Goal: Transaction & Acquisition: Purchase product/service

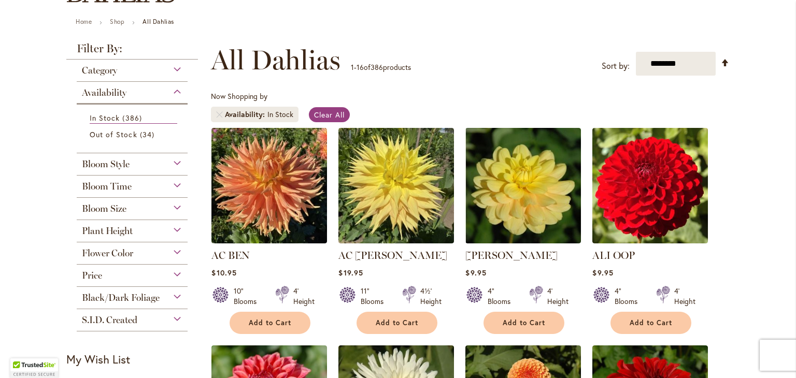
scroll to position [156, 0]
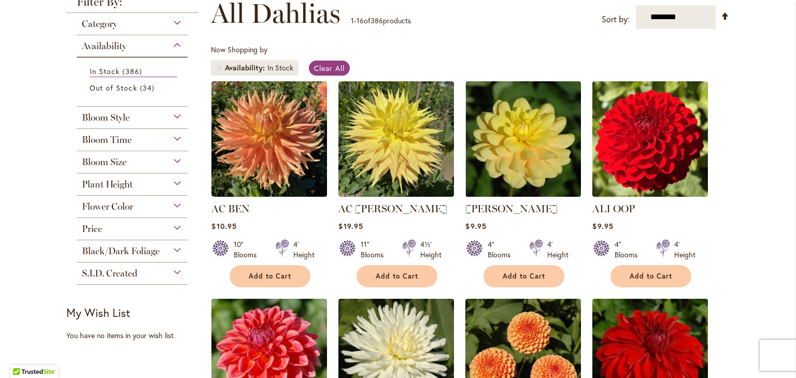
click at [171, 181] on div "Plant Height" at bounding box center [132, 182] width 111 height 17
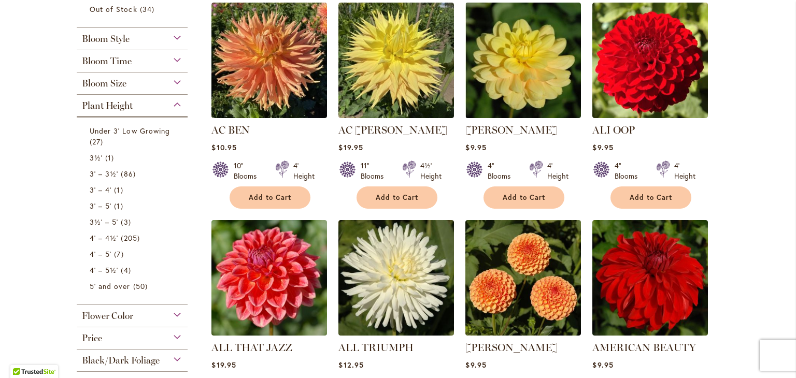
scroll to position [259, 0]
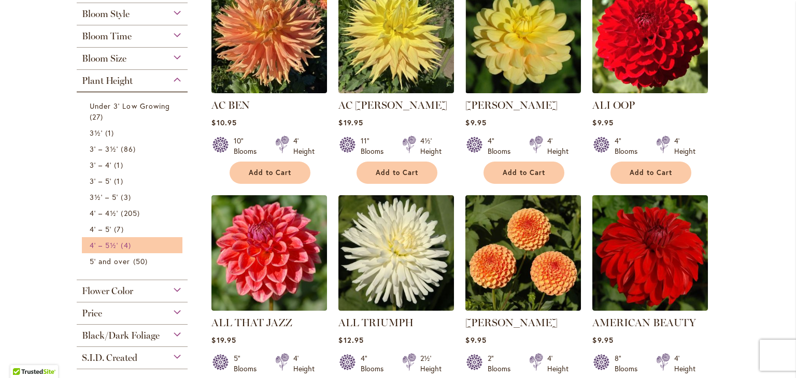
click at [123, 246] on span "4 items" at bounding box center [127, 245] width 12 height 11
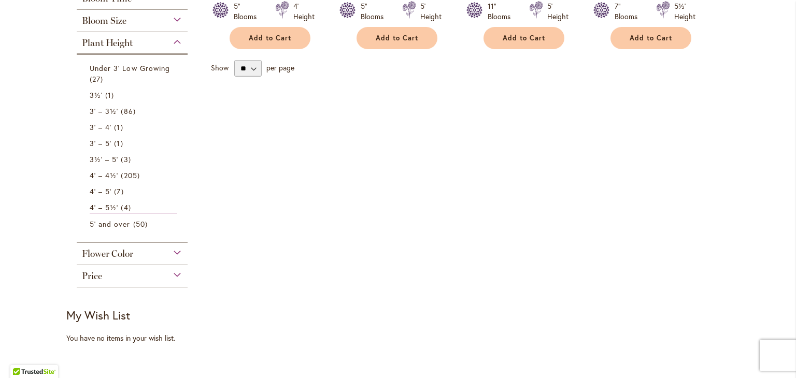
scroll to position [415, 0]
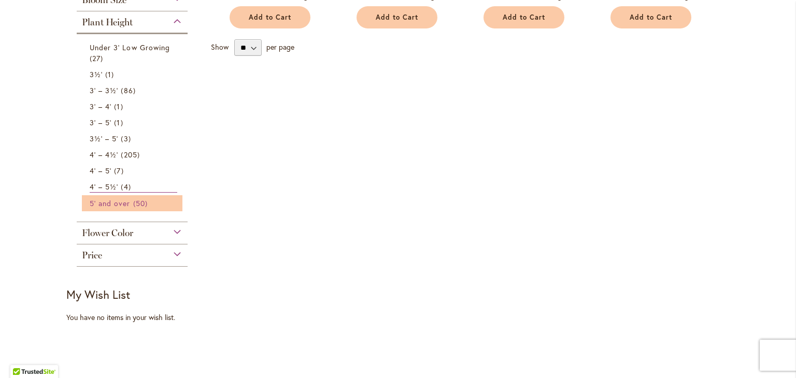
click at [93, 204] on span "5' and over" at bounding box center [110, 204] width 41 height 10
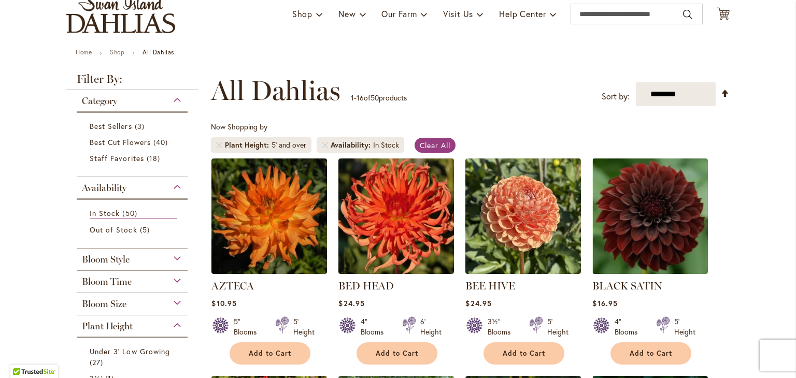
scroll to position [52, 0]
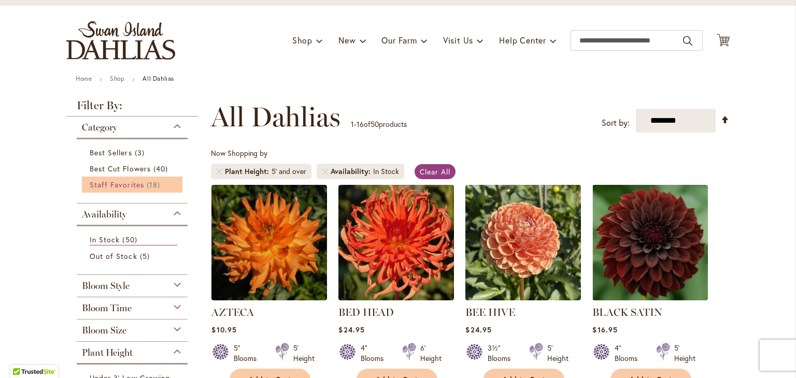
click at [139, 184] on link "Staff Favorites 18 items" at bounding box center [134, 184] width 88 height 11
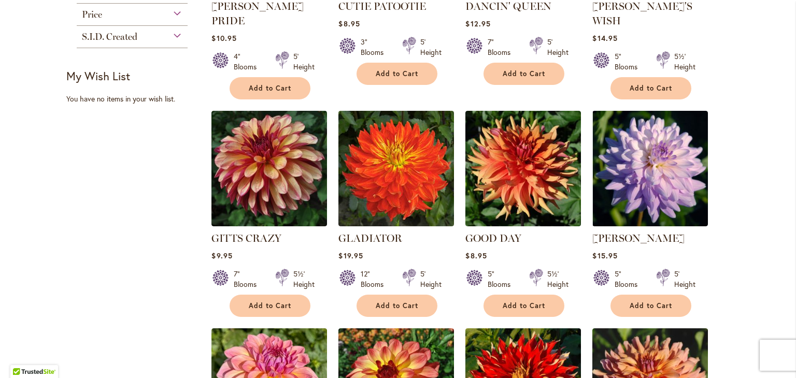
scroll to position [622, 0]
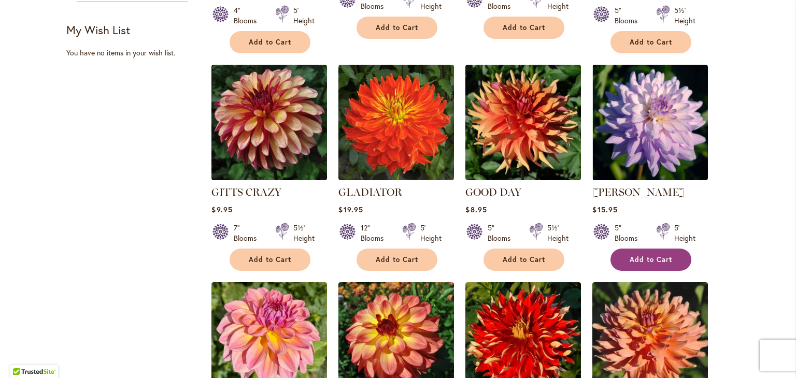
click at [650, 256] on span "Add to Cart" at bounding box center [651, 260] width 43 height 9
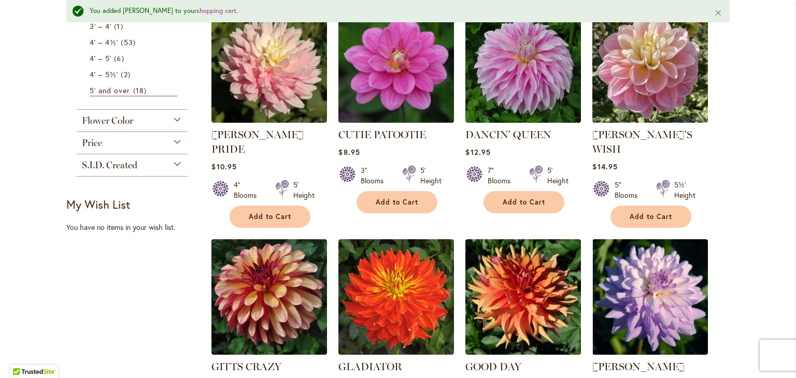
scroll to position [442, 0]
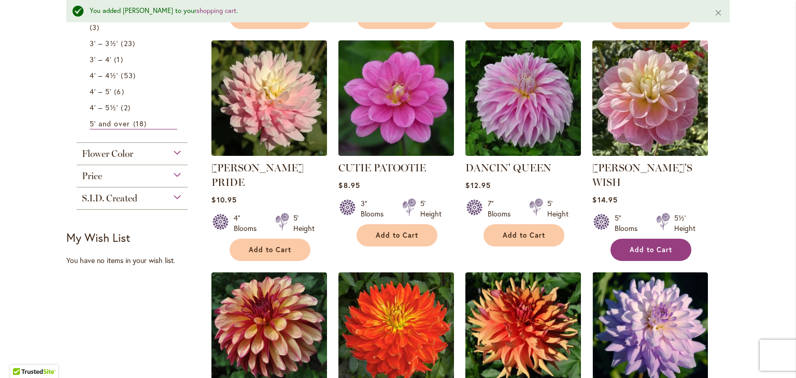
click at [644, 246] on span "Add to Cart" at bounding box center [651, 250] width 43 height 9
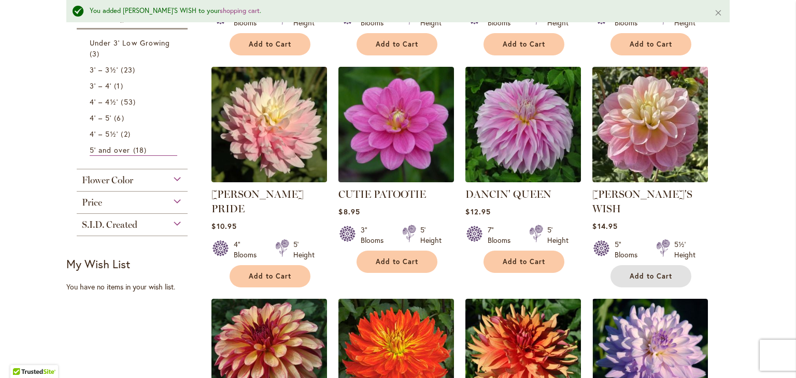
scroll to position [390, 0]
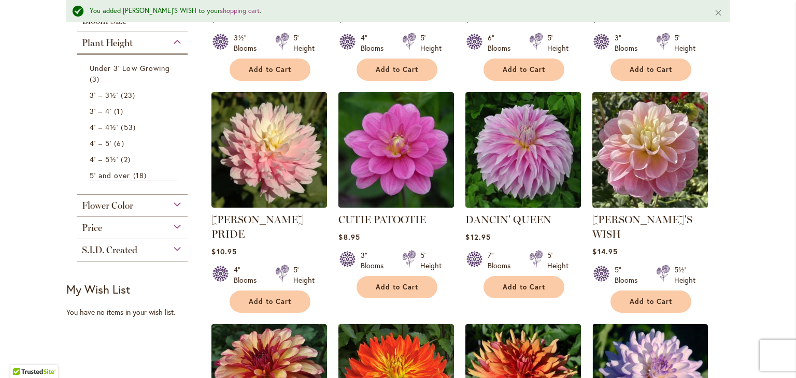
click at [174, 202] on div "Flower Color" at bounding box center [132, 203] width 111 height 17
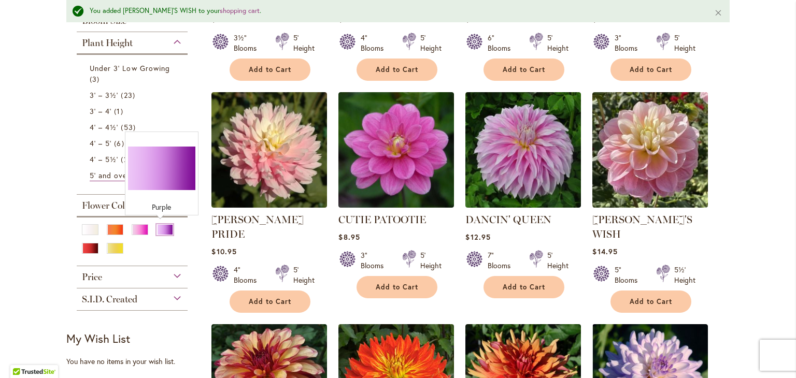
click at [158, 227] on div "Purple" at bounding box center [165, 229] width 17 height 11
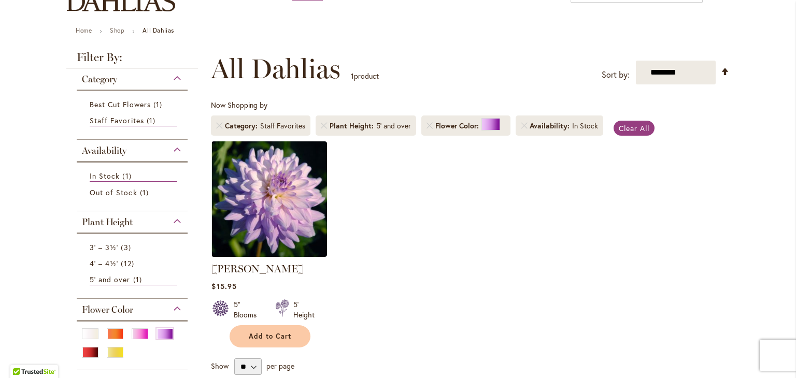
scroll to position [156, 0]
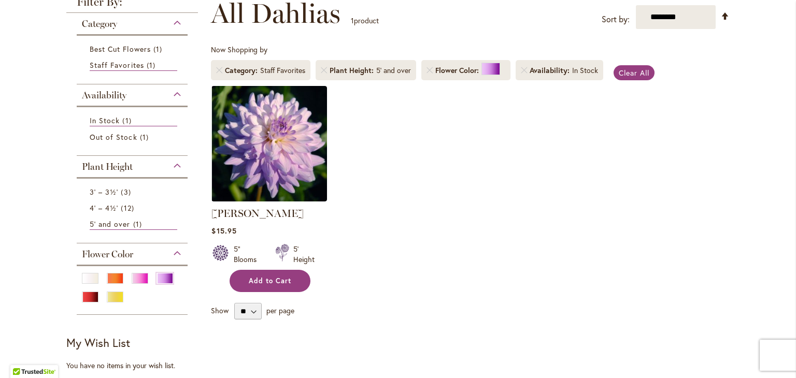
click at [275, 277] on span "Add to Cart" at bounding box center [270, 281] width 43 height 9
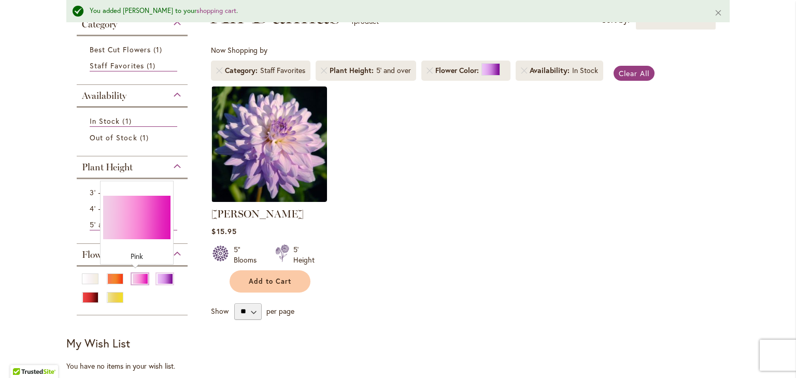
click at [135, 277] on div "Pink" at bounding box center [140, 279] width 17 height 11
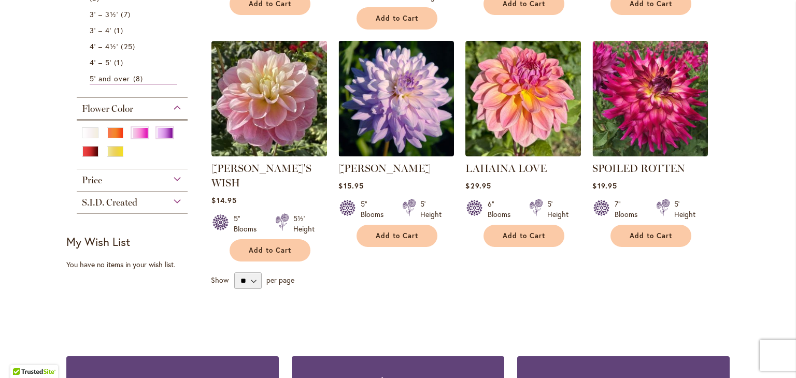
scroll to position [467, 0]
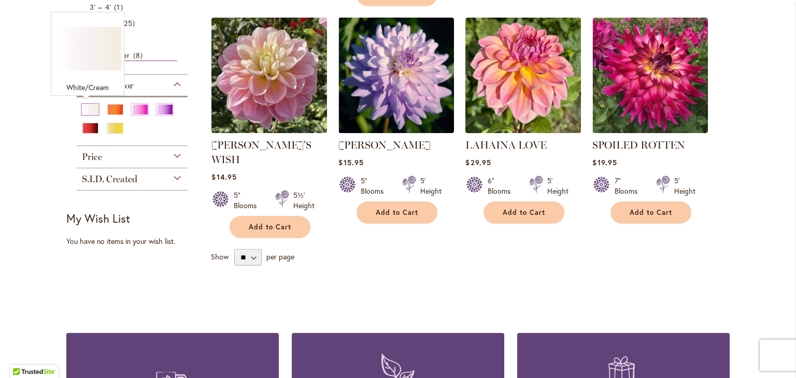
click at [90, 109] on div "White/Cream" at bounding box center [90, 109] width 17 height 11
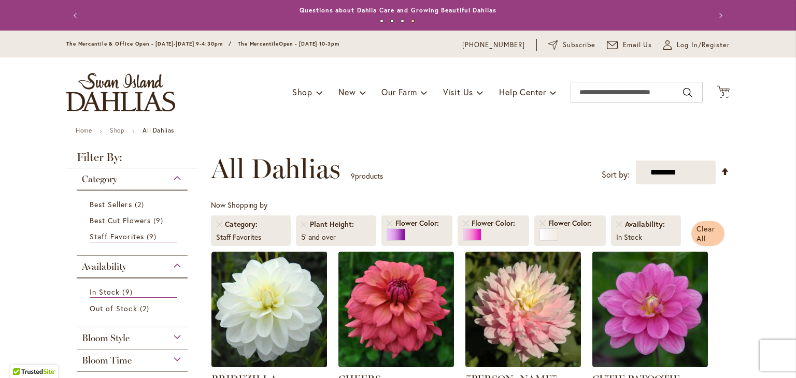
click at [700, 232] on span "Clear All" at bounding box center [706, 234] width 19 height 20
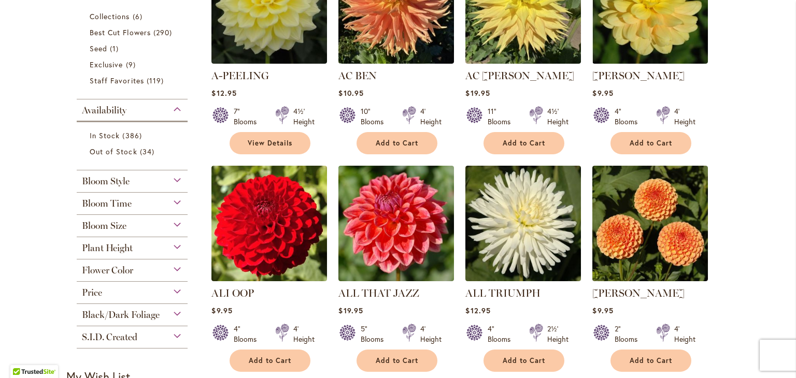
scroll to position [415, 0]
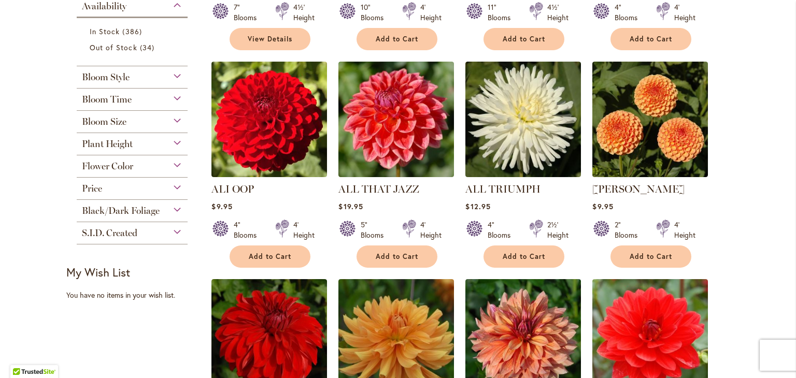
click at [170, 207] on div "Black/Dark Foliage" at bounding box center [132, 208] width 111 height 17
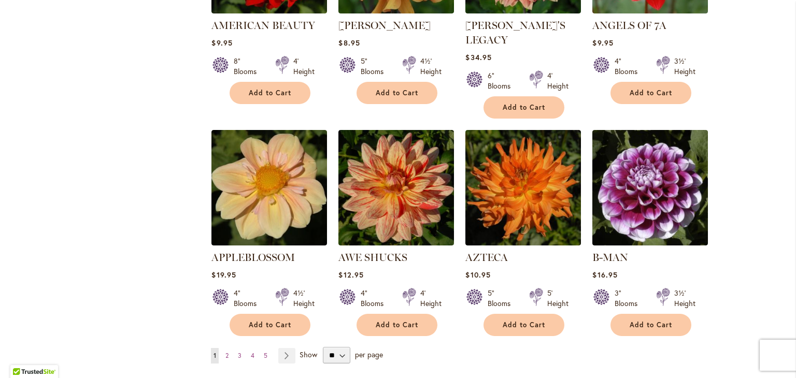
scroll to position [829, 0]
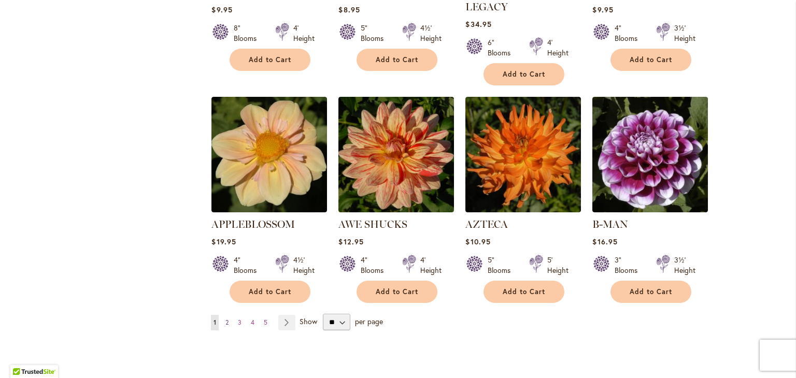
click at [226, 319] on span "2" at bounding box center [227, 323] width 3 height 8
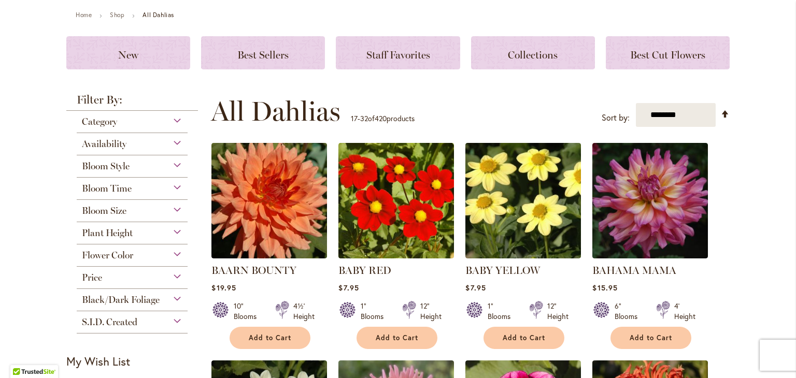
scroll to position [156, 0]
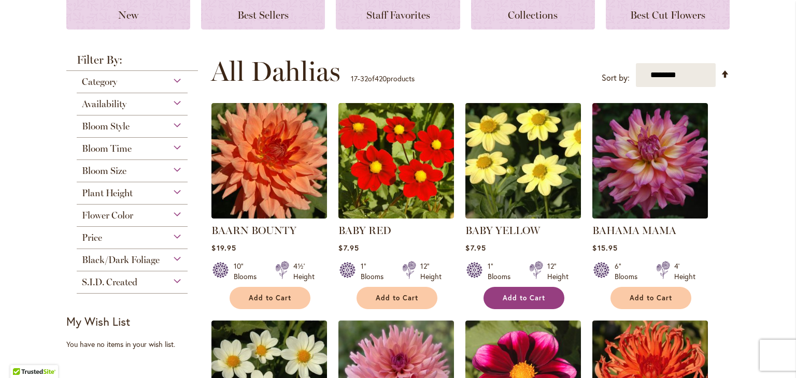
click at [505, 294] on span "Add to Cart" at bounding box center [524, 298] width 43 height 9
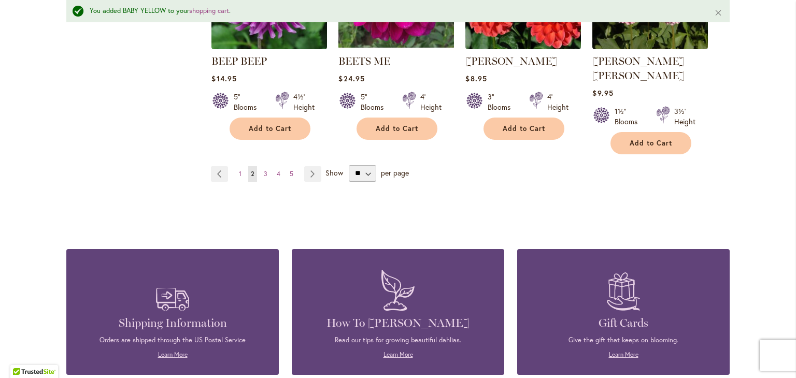
scroll to position [1012, 0]
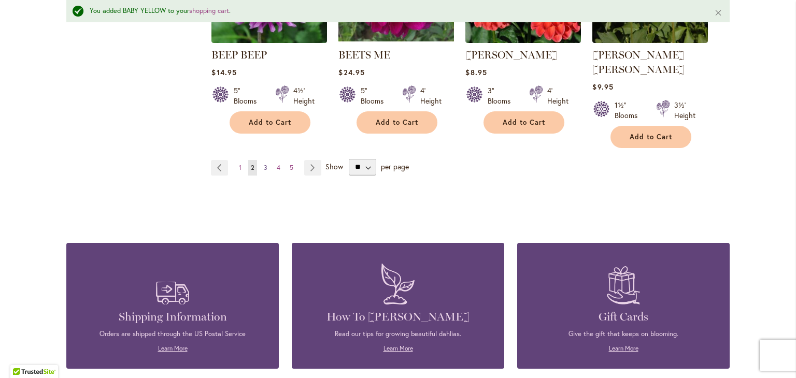
click at [264, 164] on span "3" at bounding box center [266, 168] width 4 height 8
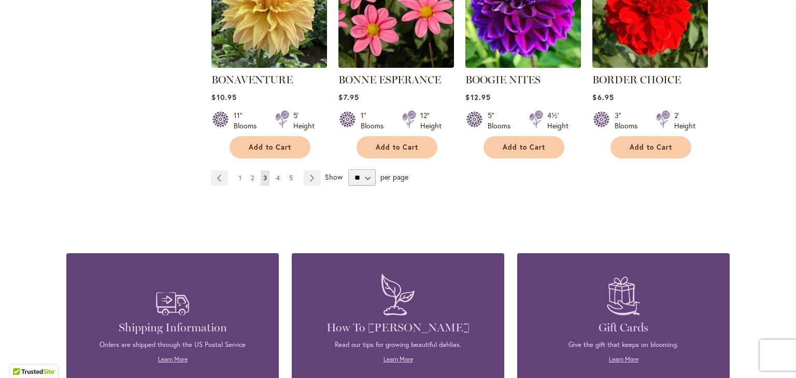
scroll to position [985, 0]
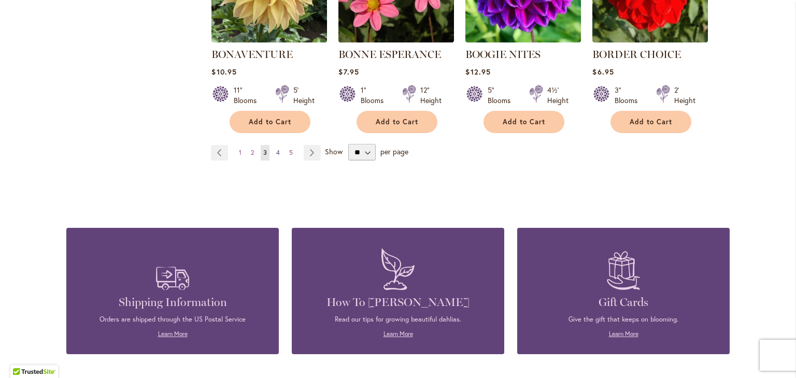
click at [276, 149] on span "4" at bounding box center [278, 153] width 4 height 8
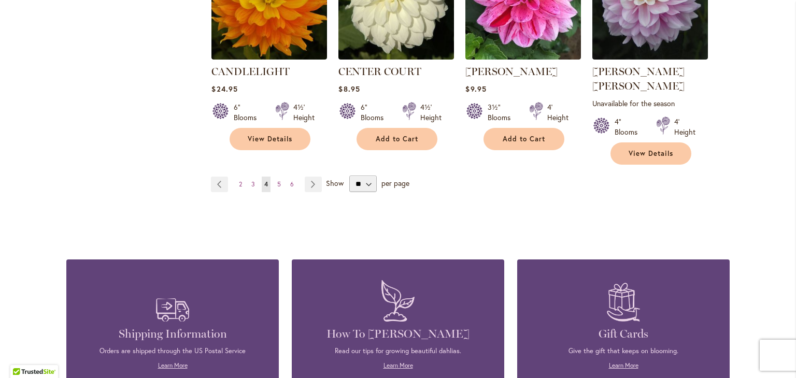
scroll to position [1037, 0]
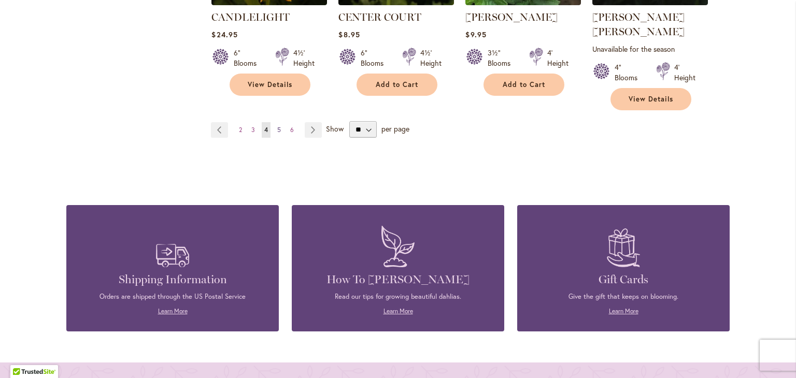
click at [277, 126] on span "5" at bounding box center [279, 130] width 4 height 8
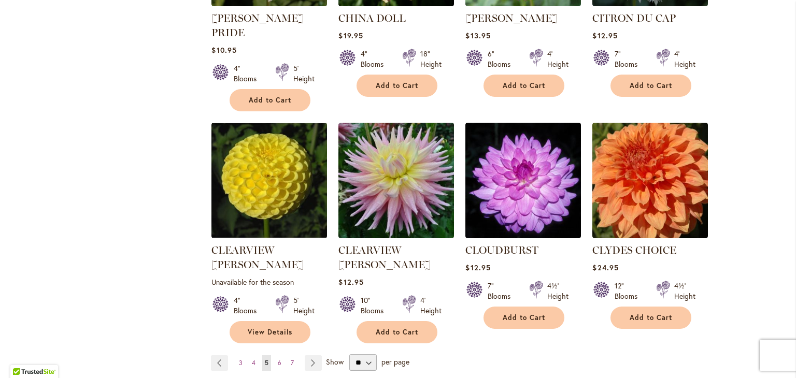
scroll to position [933, 0]
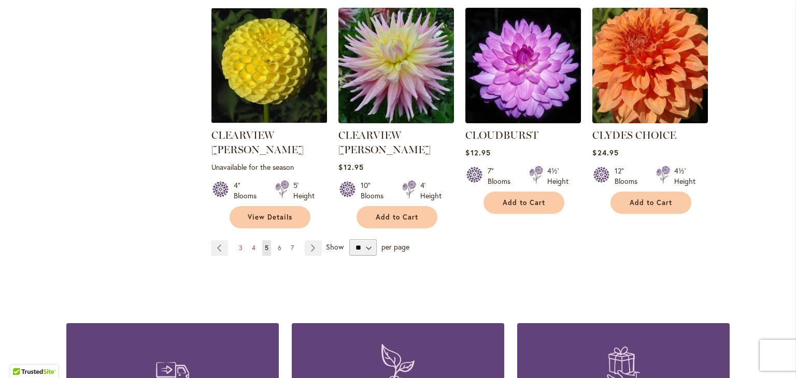
click at [278, 244] on span "6" at bounding box center [280, 248] width 4 height 8
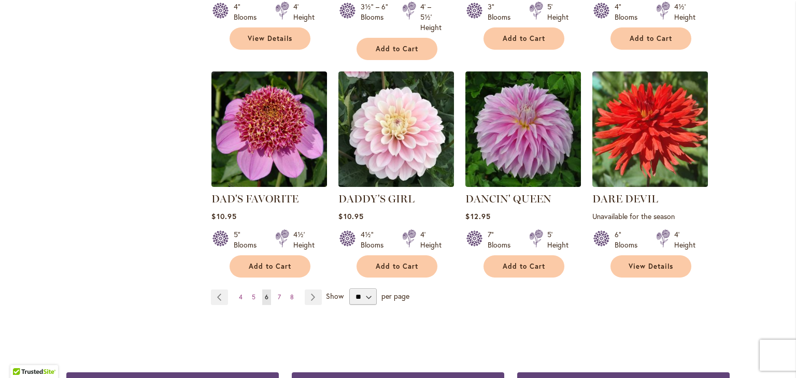
scroll to position [985, 0]
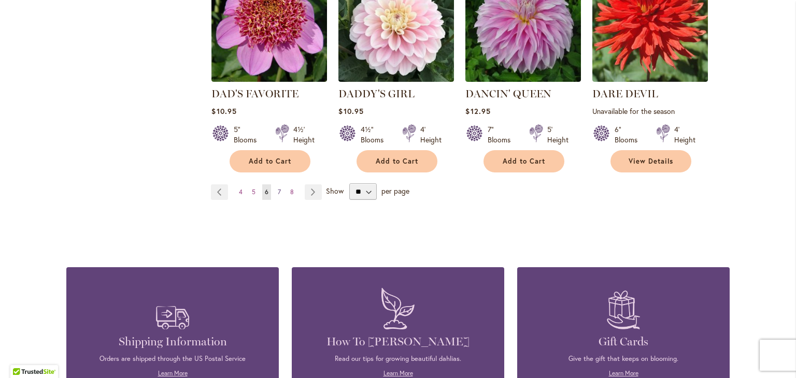
click at [278, 188] on span "7" at bounding box center [279, 192] width 3 height 8
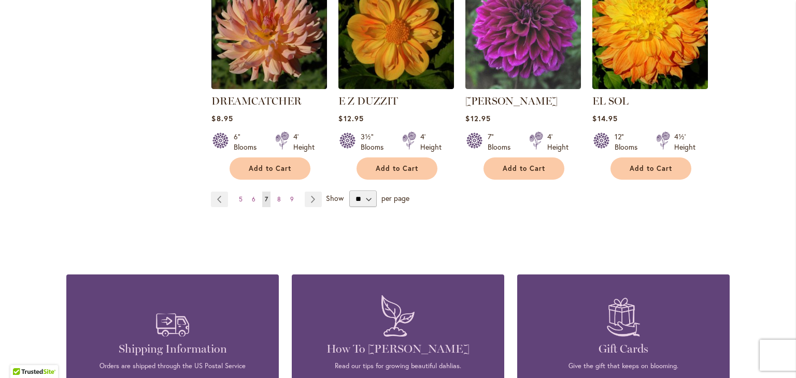
scroll to position [985, 0]
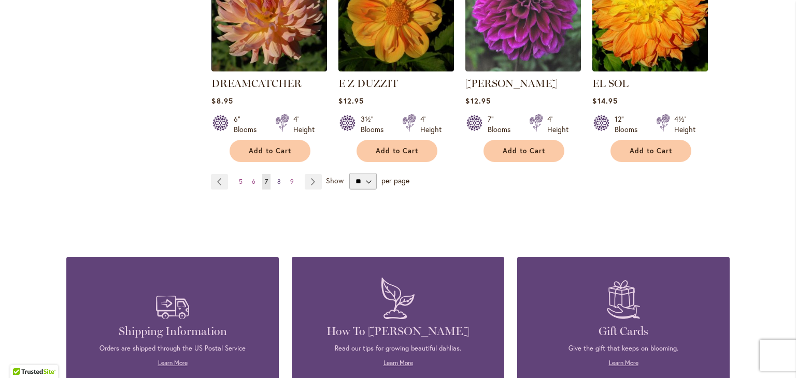
click at [275, 174] on link "Page 8" at bounding box center [279, 182] width 9 height 16
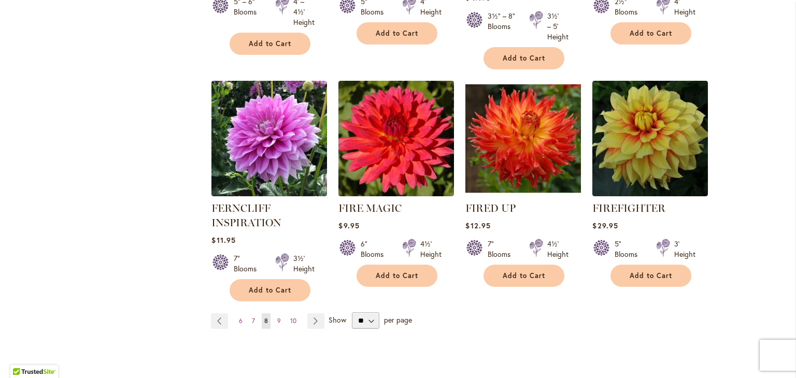
scroll to position [881, 0]
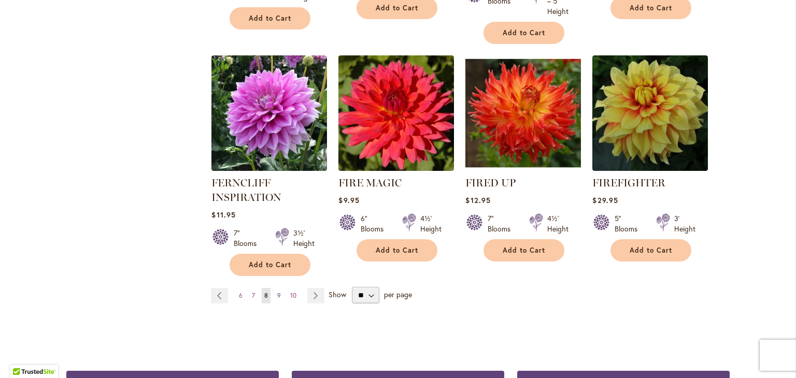
click at [277, 292] on span "9" at bounding box center [279, 296] width 4 height 8
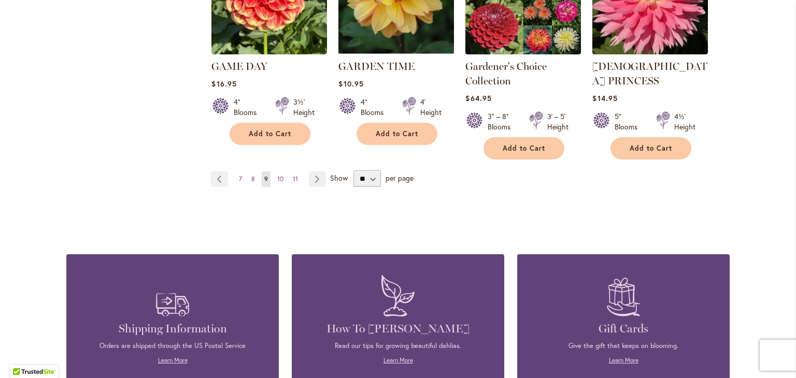
scroll to position [1037, 0]
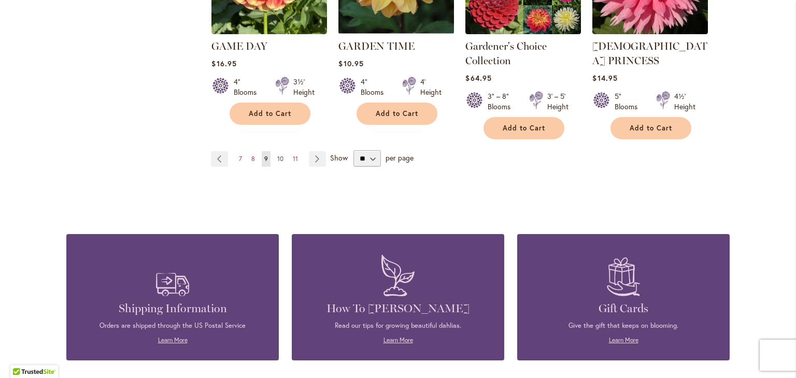
click at [277, 155] on span "10" at bounding box center [280, 159] width 6 height 8
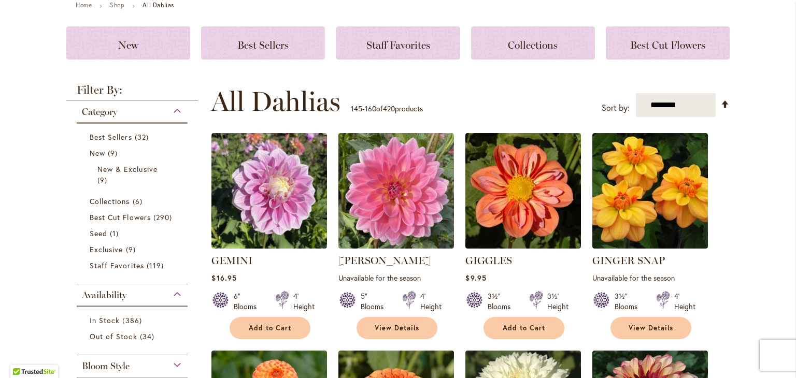
scroll to position [156, 0]
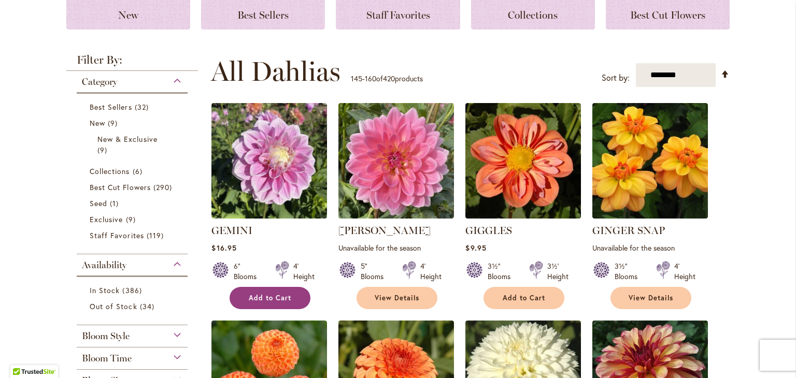
click at [276, 297] on span "Add to Cart" at bounding box center [270, 298] width 43 height 9
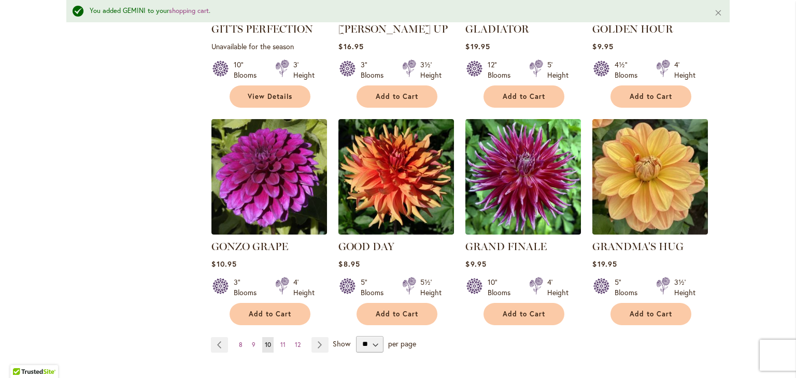
scroll to position [856, 0]
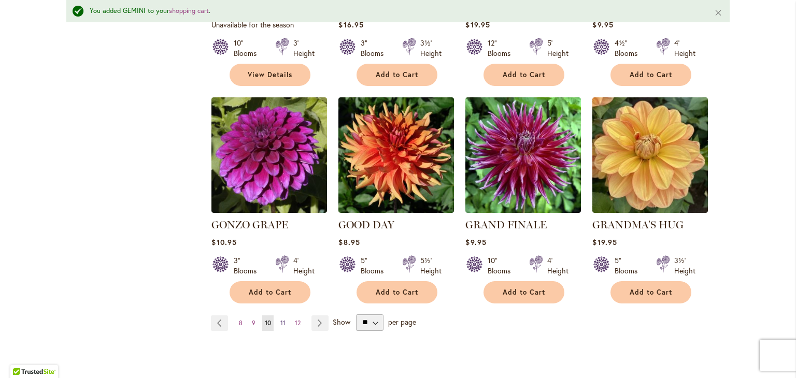
click at [280, 319] on span "11" at bounding box center [282, 323] width 5 height 8
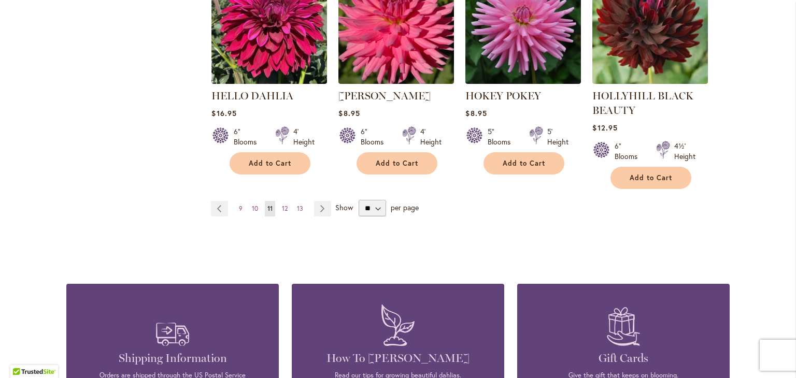
scroll to position [985, 0]
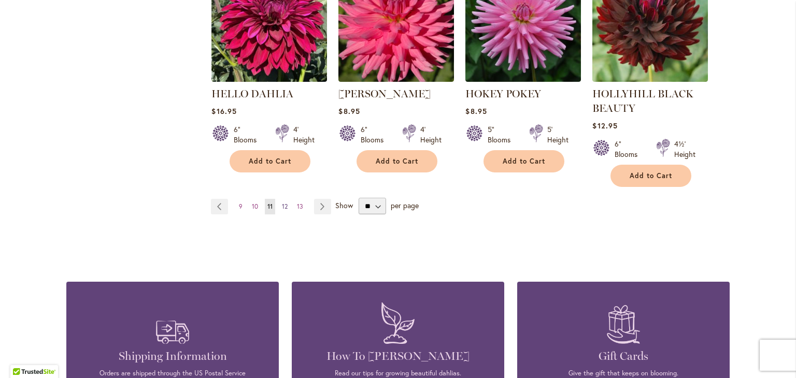
click at [282, 203] on span "12" at bounding box center [285, 207] width 6 height 8
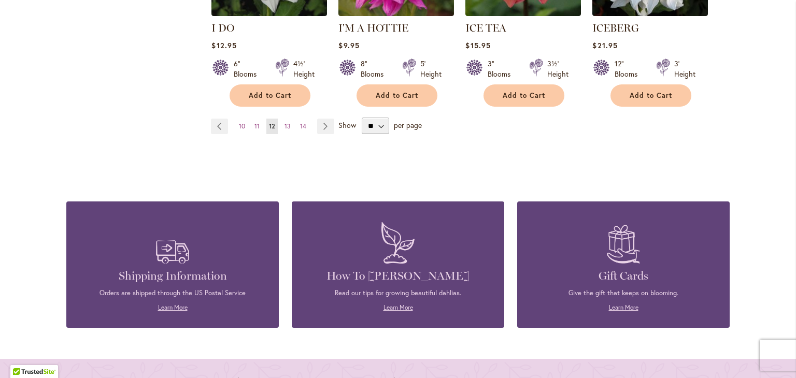
scroll to position [1037, 0]
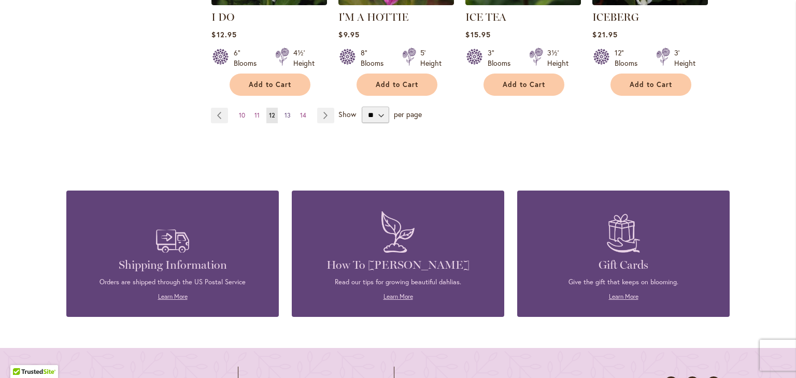
click at [285, 111] on span "13" at bounding box center [288, 115] width 6 height 8
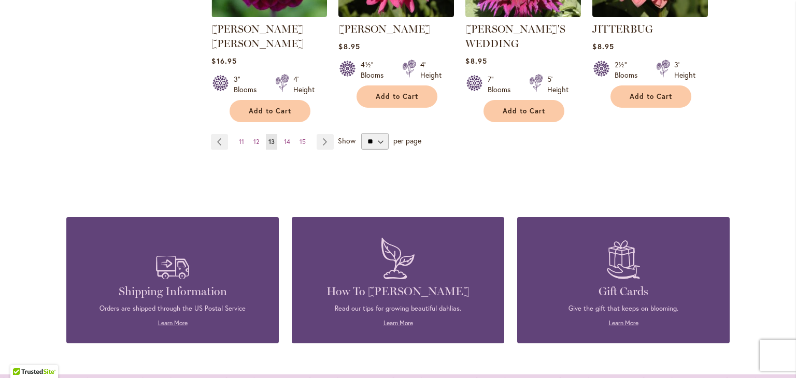
scroll to position [1037, 0]
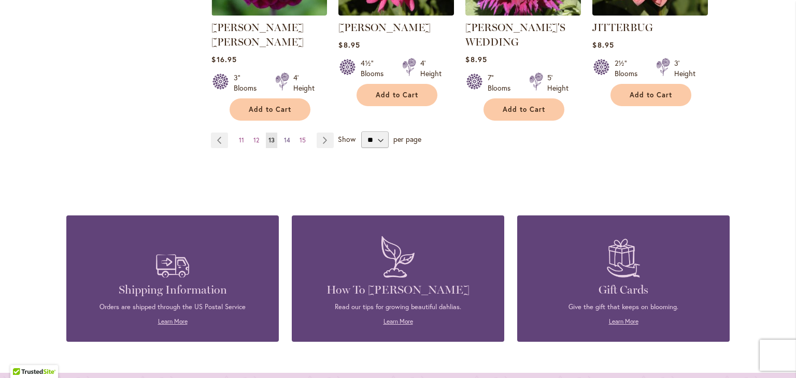
click at [284, 136] on span "14" at bounding box center [287, 140] width 6 height 8
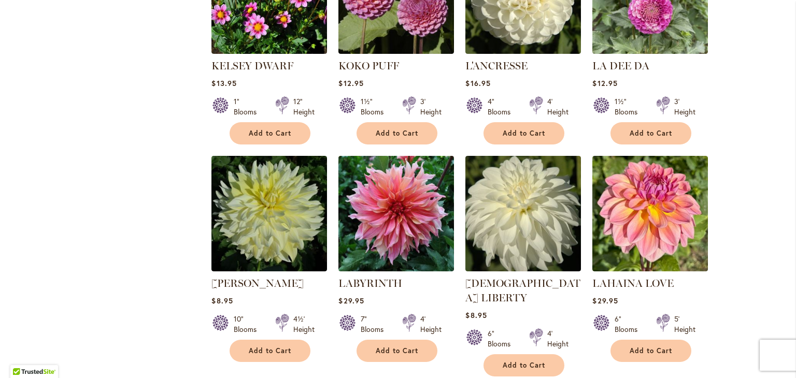
scroll to position [778, 0]
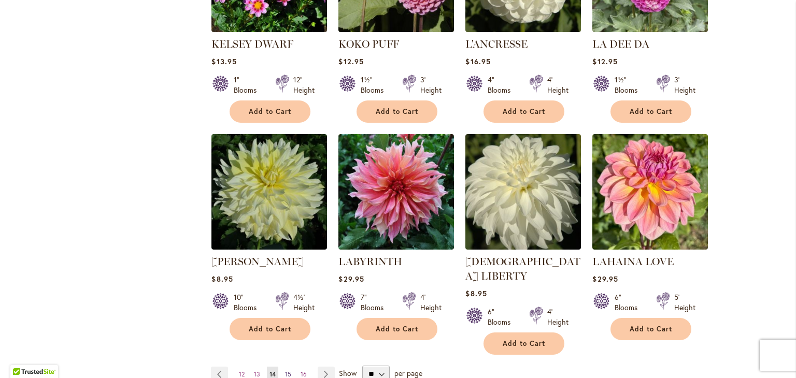
click at [285, 371] on span "15" at bounding box center [288, 375] width 6 height 8
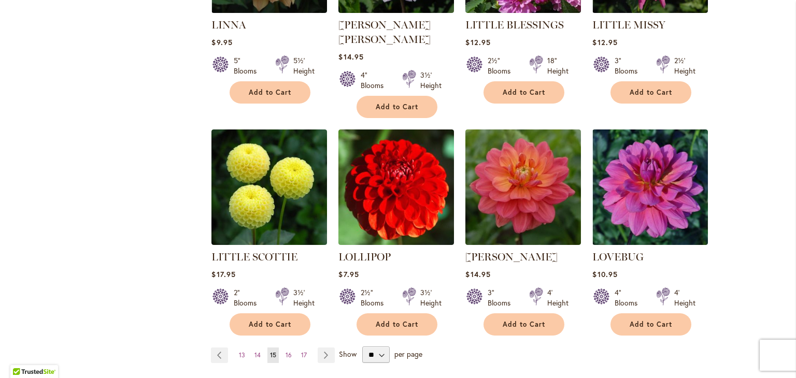
scroll to position [829, 0]
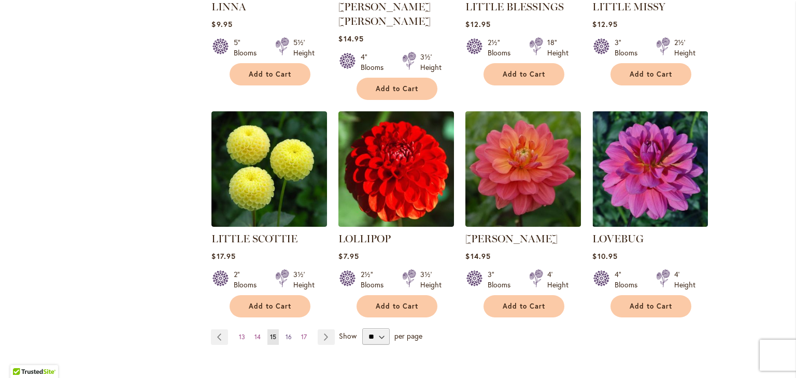
click at [286, 333] on span "16" at bounding box center [289, 337] width 6 height 8
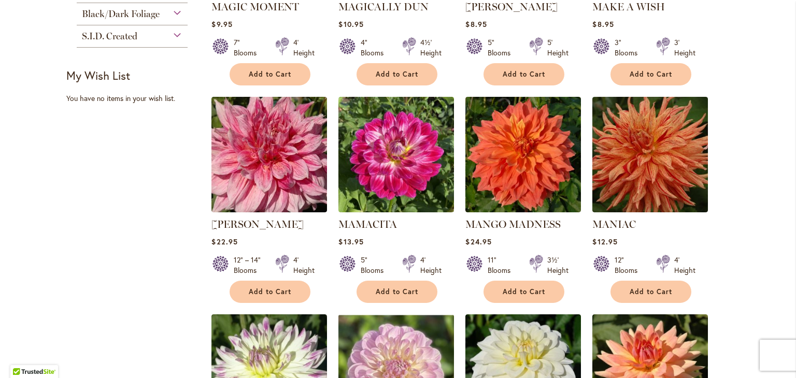
scroll to position [778, 0]
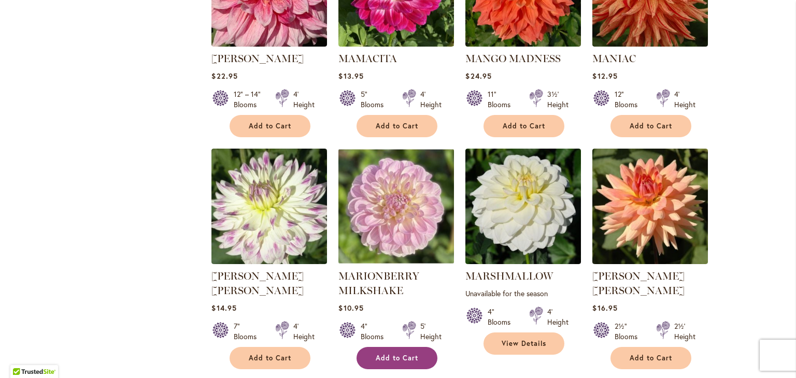
click at [393, 354] on span "Add to Cart" at bounding box center [397, 358] width 43 height 9
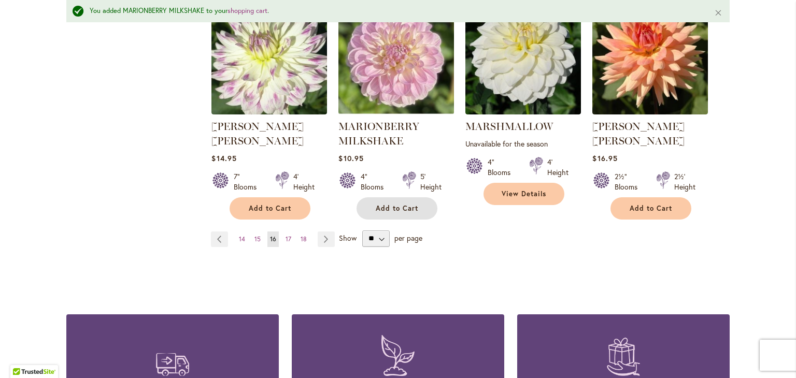
scroll to position [1064, 0]
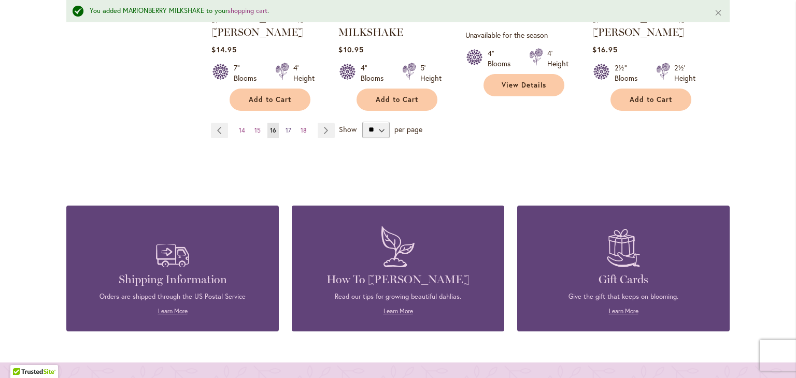
click at [286, 126] on span "17" at bounding box center [289, 130] width 6 height 8
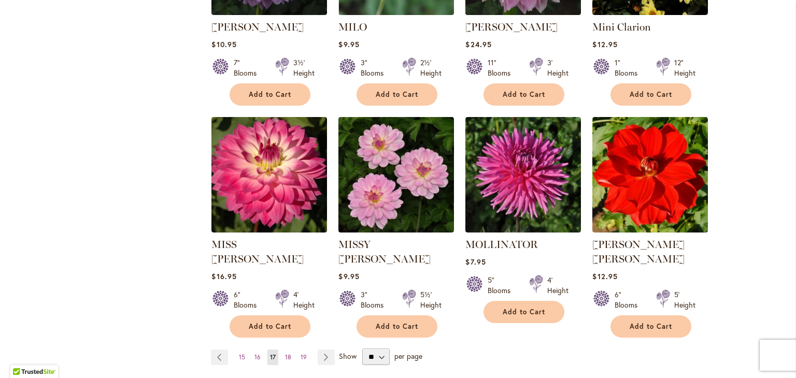
scroll to position [829, 0]
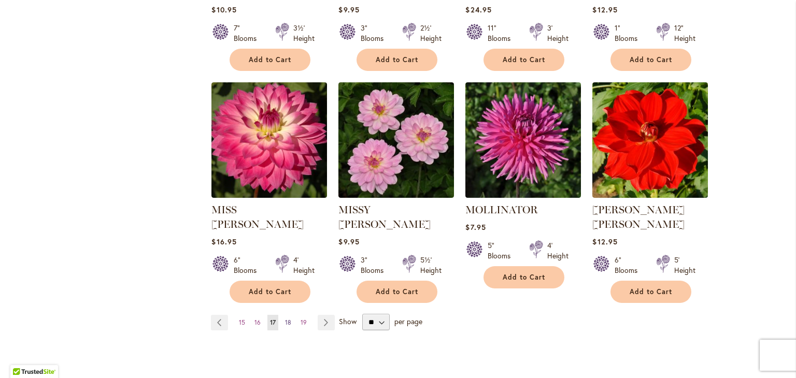
click at [285, 319] on span "18" at bounding box center [288, 323] width 6 height 8
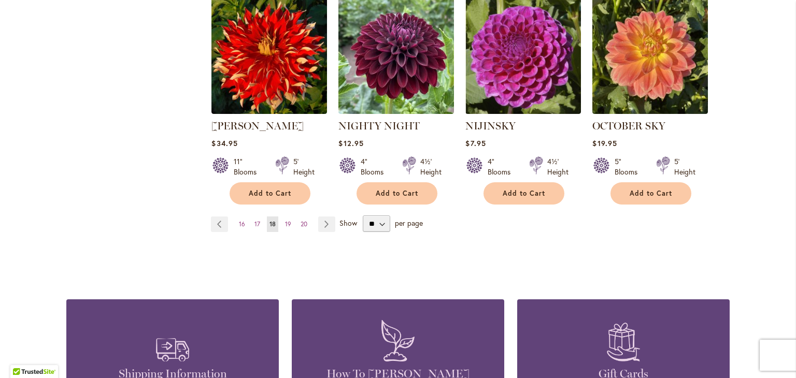
scroll to position [933, 0]
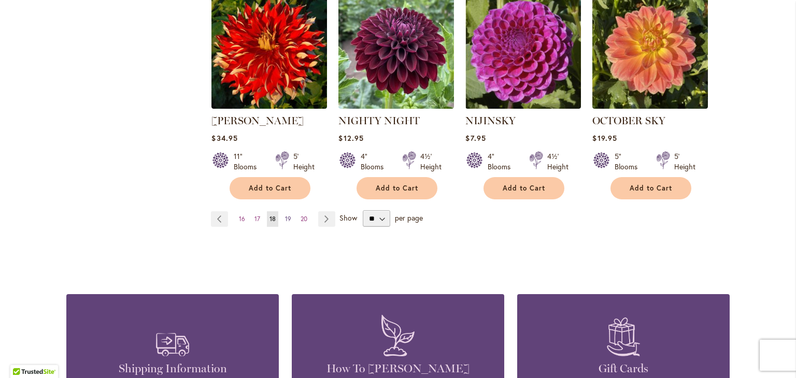
click at [285, 215] on span "19" at bounding box center [288, 219] width 6 height 8
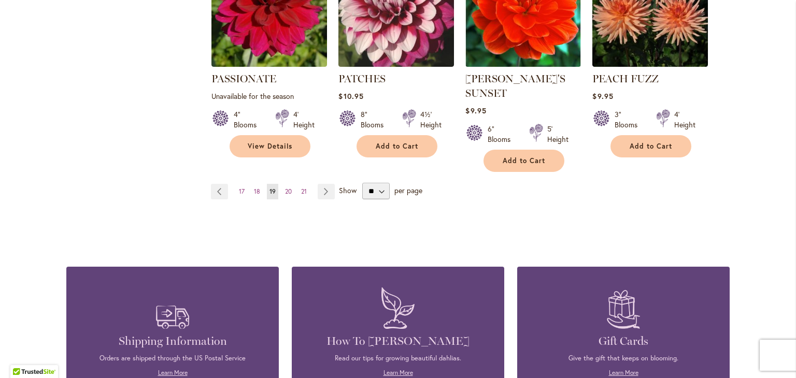
scroll to position [985, 0]
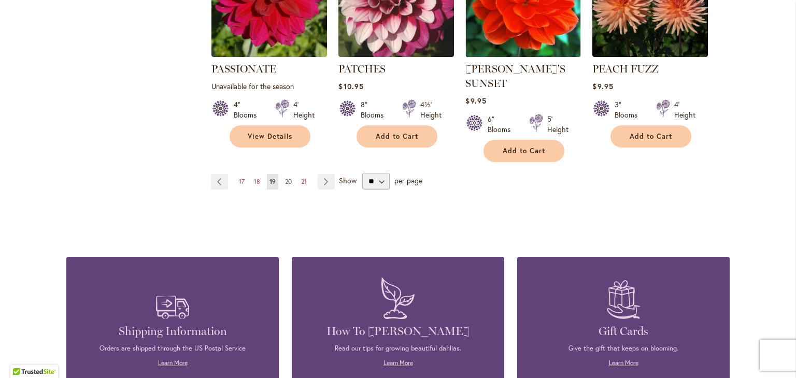
click at [285, 178] on span "20" at bounding box center [288, 182] width 7 height 8
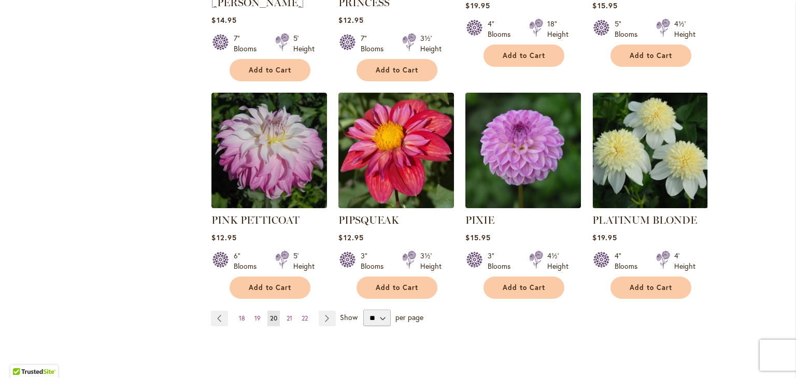
scroll to position [881, 0]
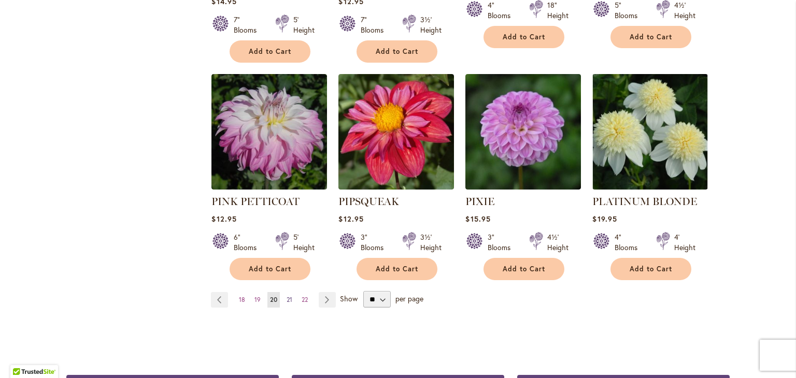
click at [287, 296] on span "21" at bounding box center [290, 300] width 6 height 8
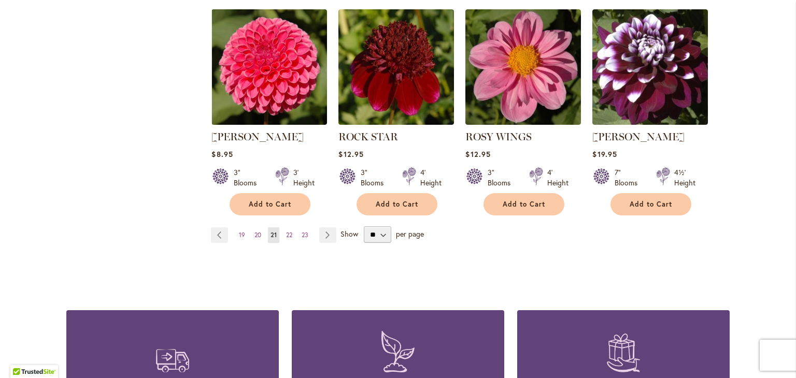
scroll to position [1037, 0]
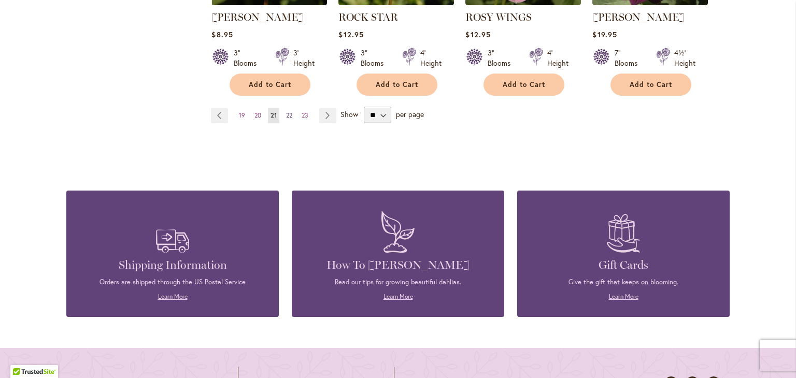
click at [286, 112] on span "22" at bounding box center [289, 115] width 6 height 8
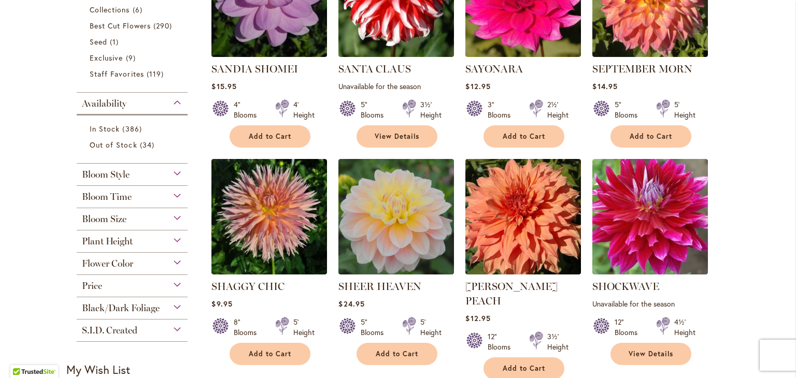
scroll to position [363, 0]
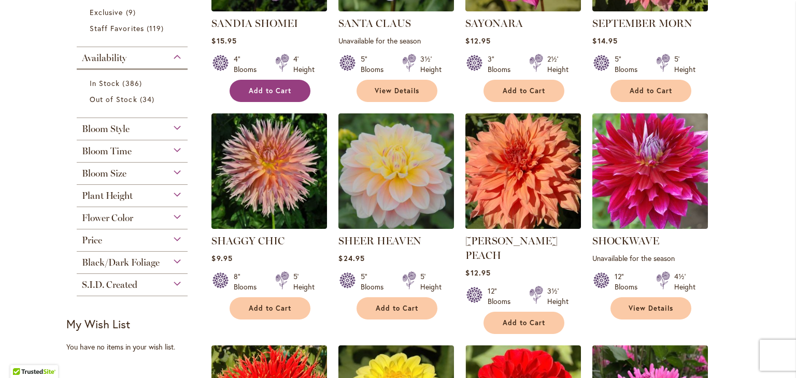
click at [266, 95] on button "Add to Cart" at bounding box center [270, 91] width 81 height 22
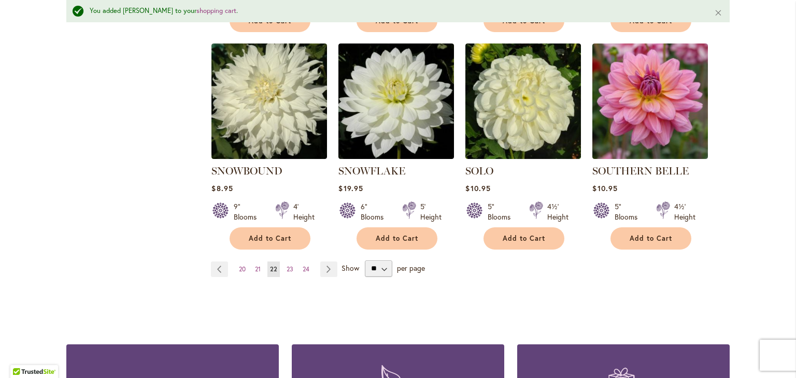
scroll to position [1012, 0]
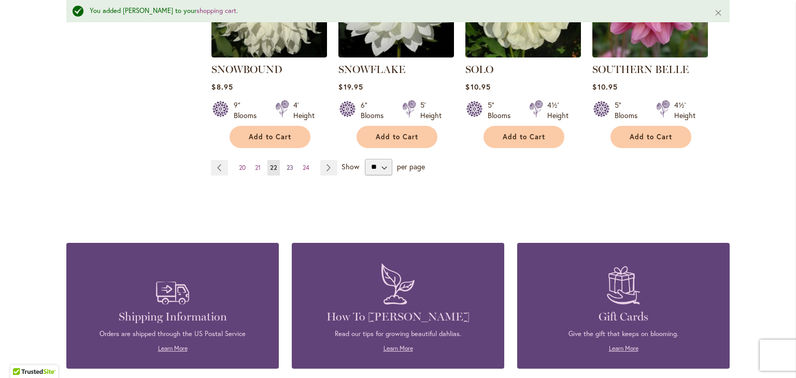
click at [287, 164] on span "23" at bounding box center [290, 168] width 7 height 8
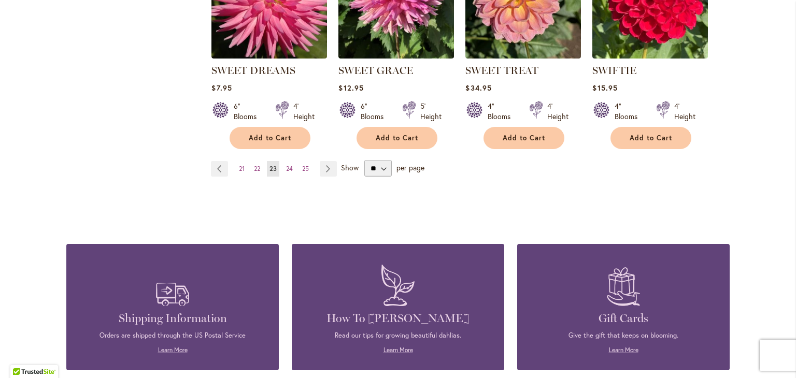
scroll to position [985, 0]
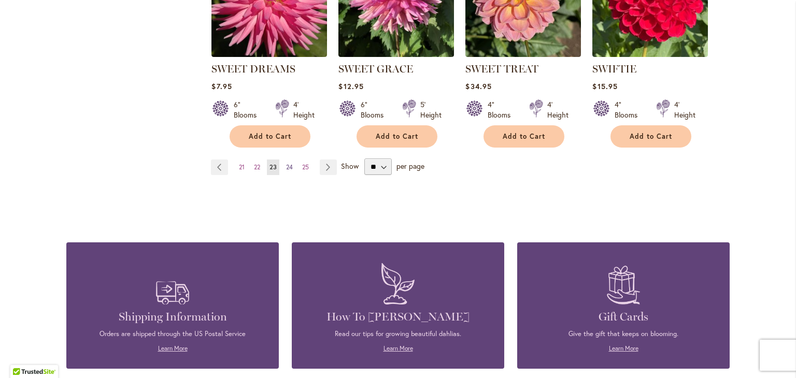
click at [286, 164] on span "24" at bounding box center [289, 167] width 7 height 8
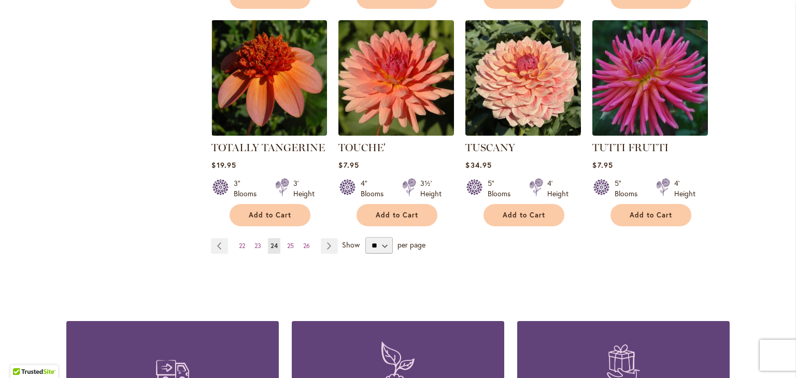
scroll to position [933, 0]
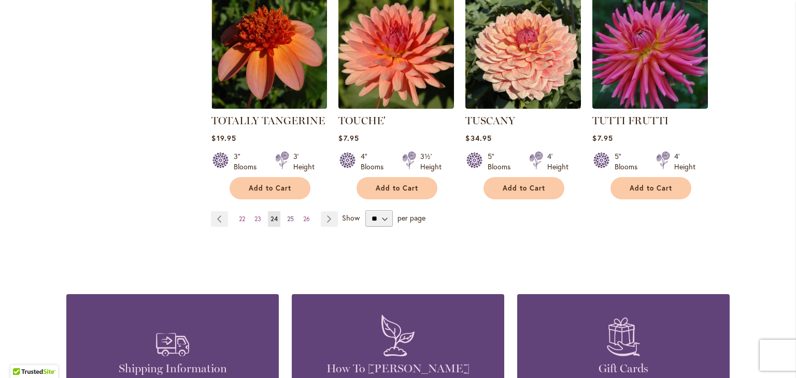
click at [289, 215] on span "25" at bounding box center [290, 219] width 7 height 8
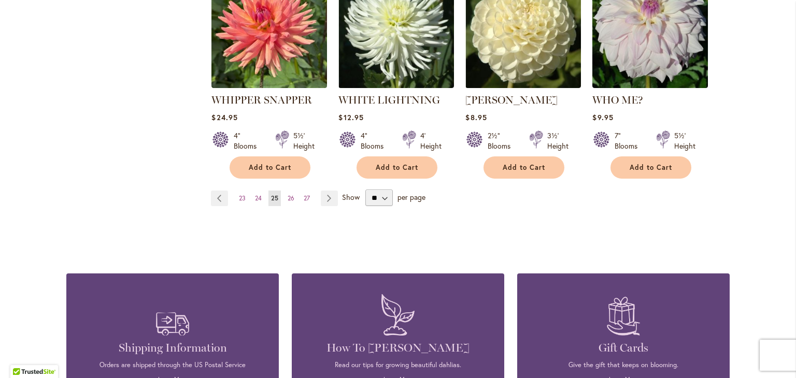
scroll to position [985, 0]
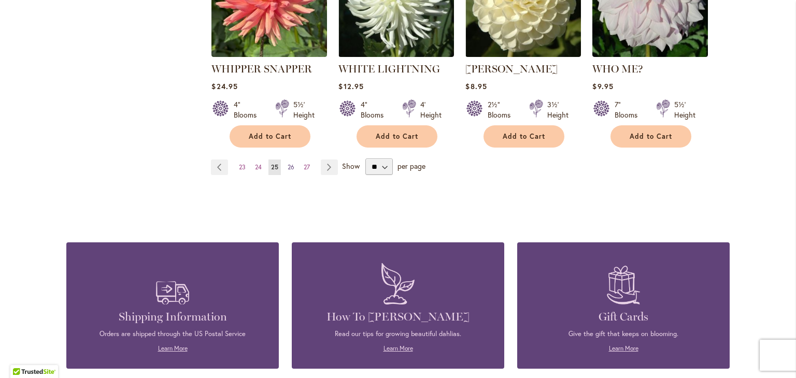
click at [288, 163] on span "26" at bounding box center [291, 167] width 7 height 8
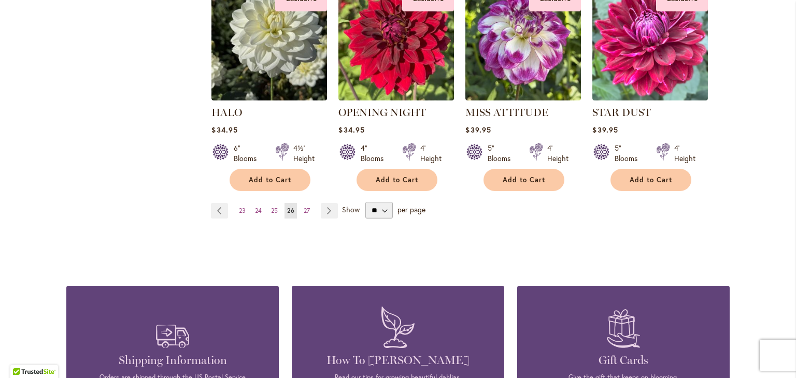
scroll to position [933, 0]
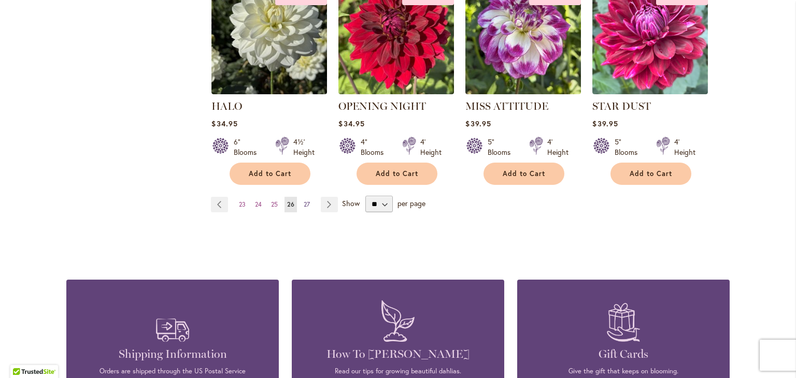
click at [304, 201] on span "27" at bounding box center [307, 205] width 6 height 8
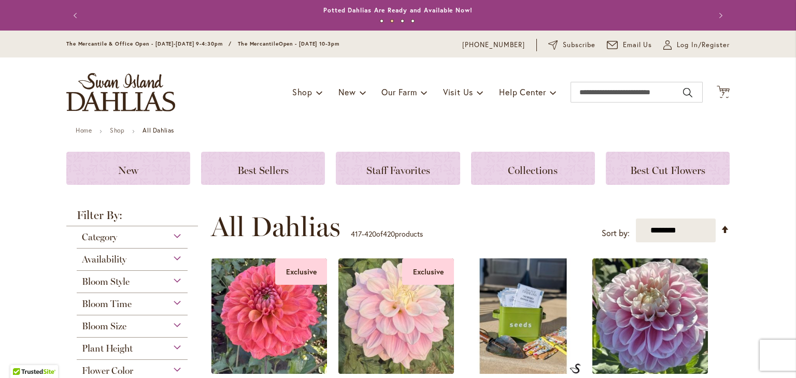
click at [106, 95] on img "store logo" at bounding box center [120, 92] width 109 height 38
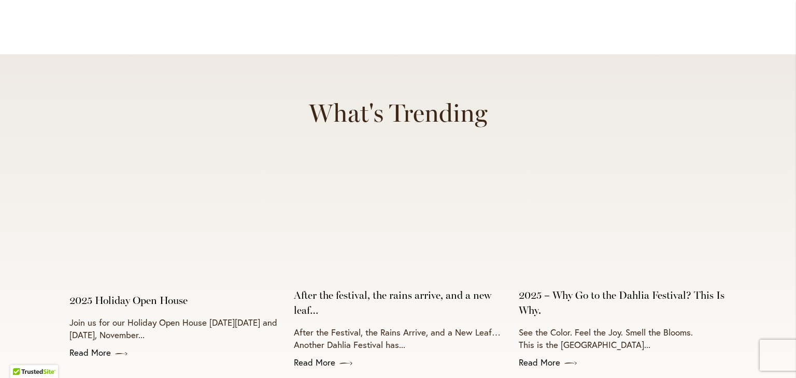
scroll to position [3992, 0]
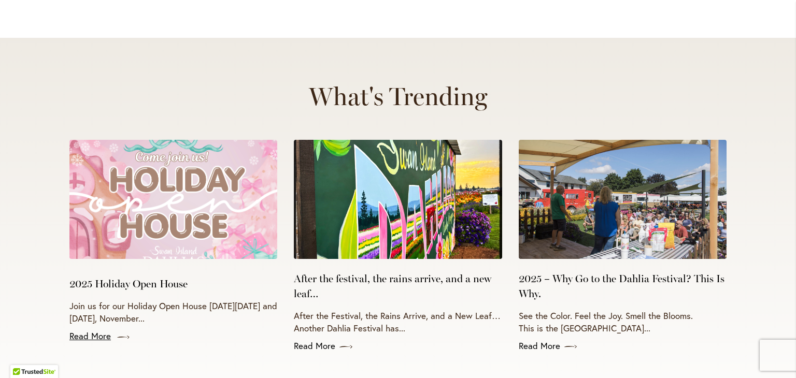
click at [75, 330] on link "Read More" at bounding box center [173, 336] width 208 height 12
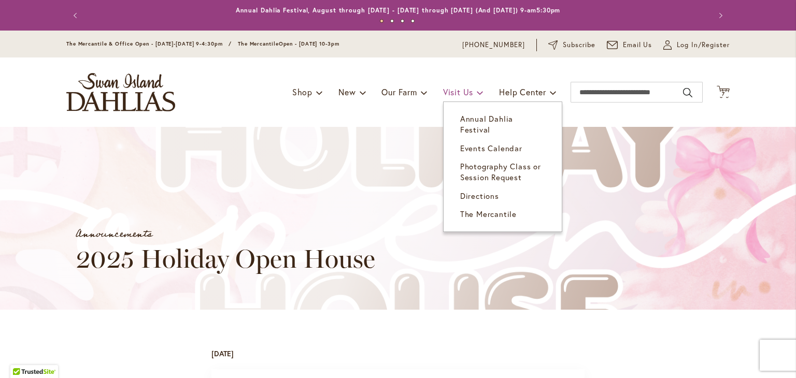
click at [457, 93] on span "Visit Us" at bounding box center [458, 92] width 30 height 11
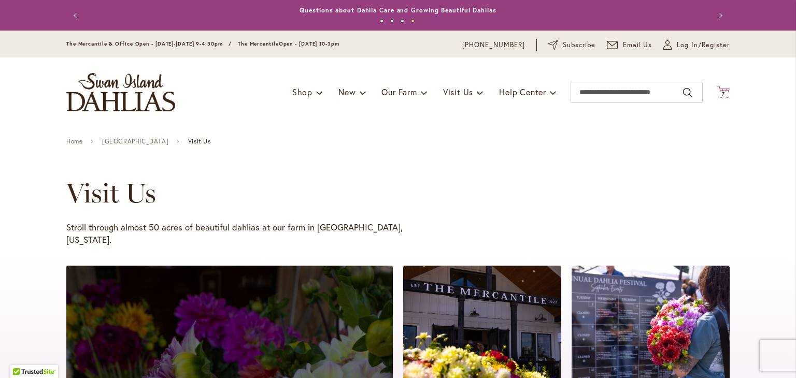
click at [717, 90] on icon "Cart .cls-1 { fill: #231f20; }" at bounding box center [723, 92] width 13 height 13
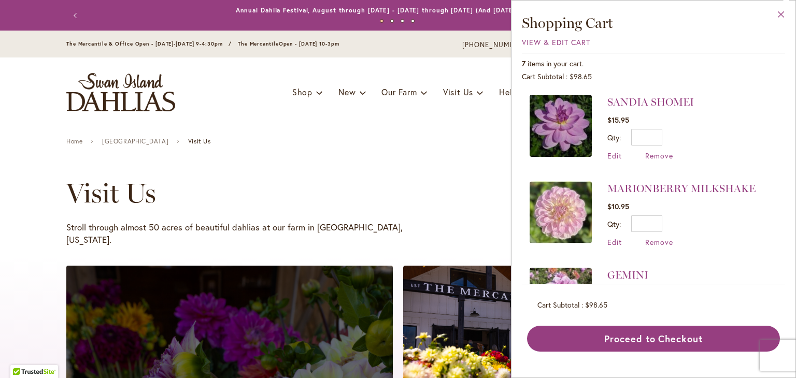
click at [779, 13] on button "Close" at bounding box center [781, 17] width 29 height 33
